Goal: Task Accomplishment & Management: Manage account settings

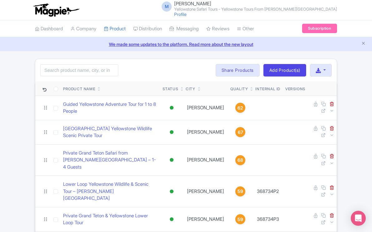
scroll to position [183, 0]
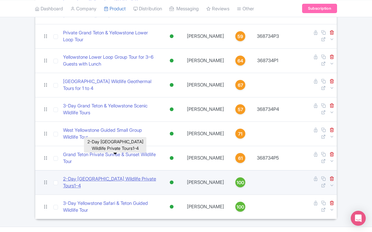
click at [157, 175] on link "2-Day [GEOGRAPHIC_DATA] Wildlife Private Tours1-4" at bounding box center [110, 182] width 95 height 14
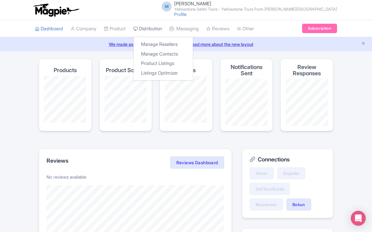
click at [154, 28] on link "Distribution" at bounding box center [147, 28] width 29 height 17
